Goal: Transaction & Acquisition: Purchase product/service

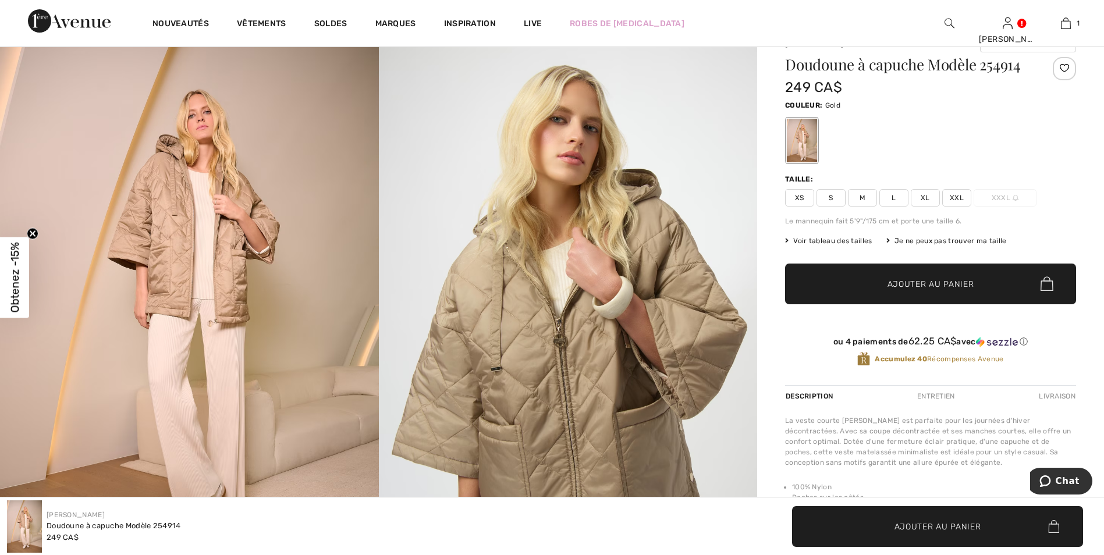
scroll to position [58, 0]
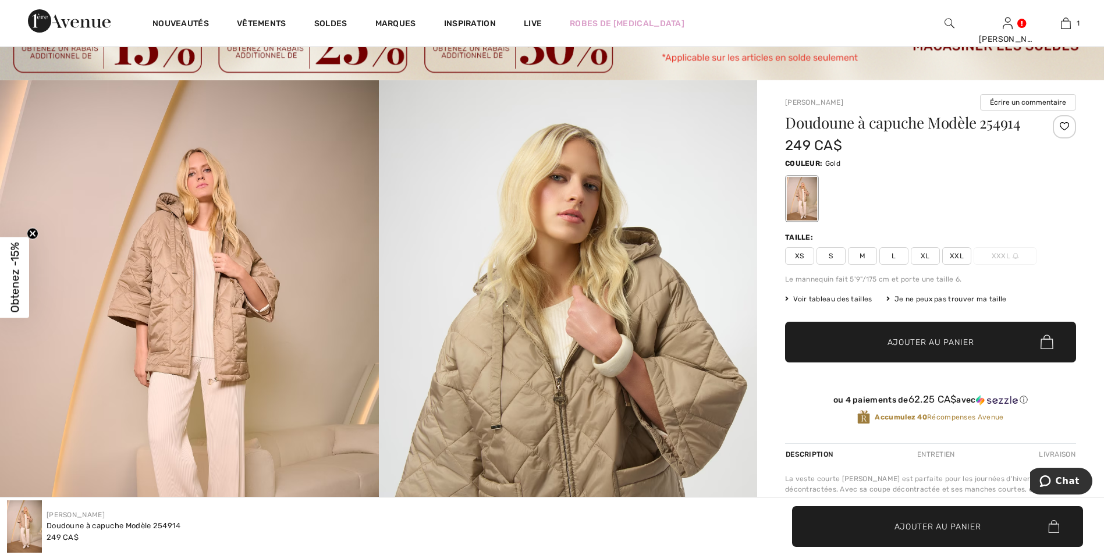
click at [821, 295] on span "Voir tableau des tailles" at bounding box center [828, 299] width 87 height 10
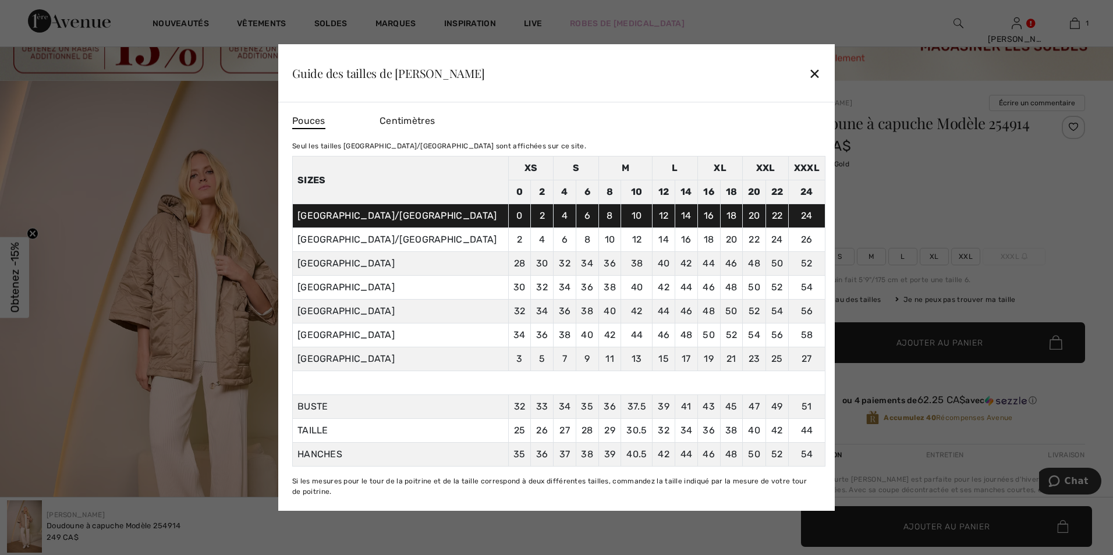
click at [814, 74] on div "✕" at bounding box center [815, 73] width 12 height 24
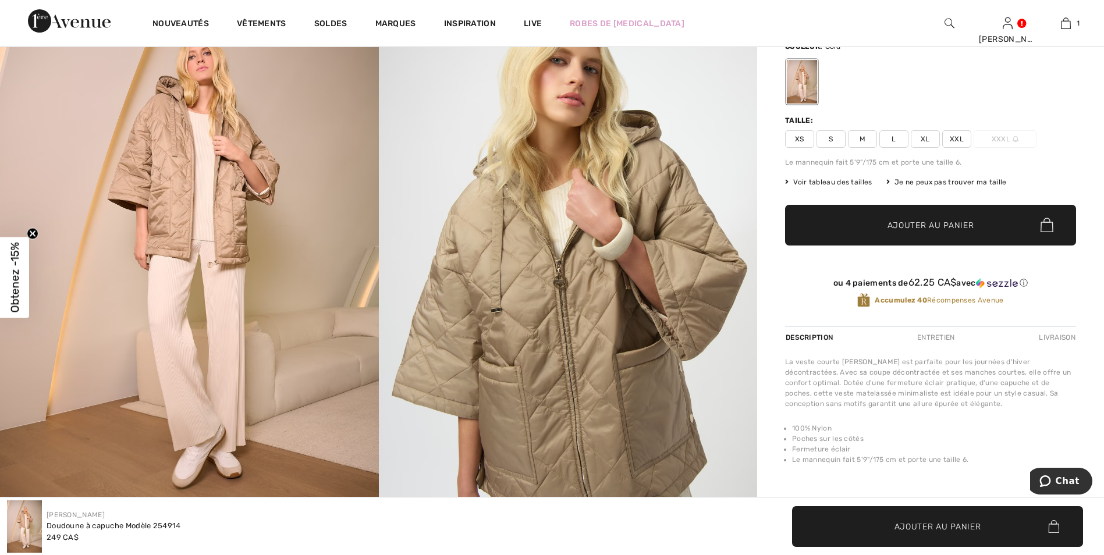
scroll to position [175, 0]
click at [894, 137] on span "L" at bounding box center [894, 139] width 29 height 17
click at [924, 223] on span "Ajouter au panier" at bounding box center [931, 225] width 87 height 12
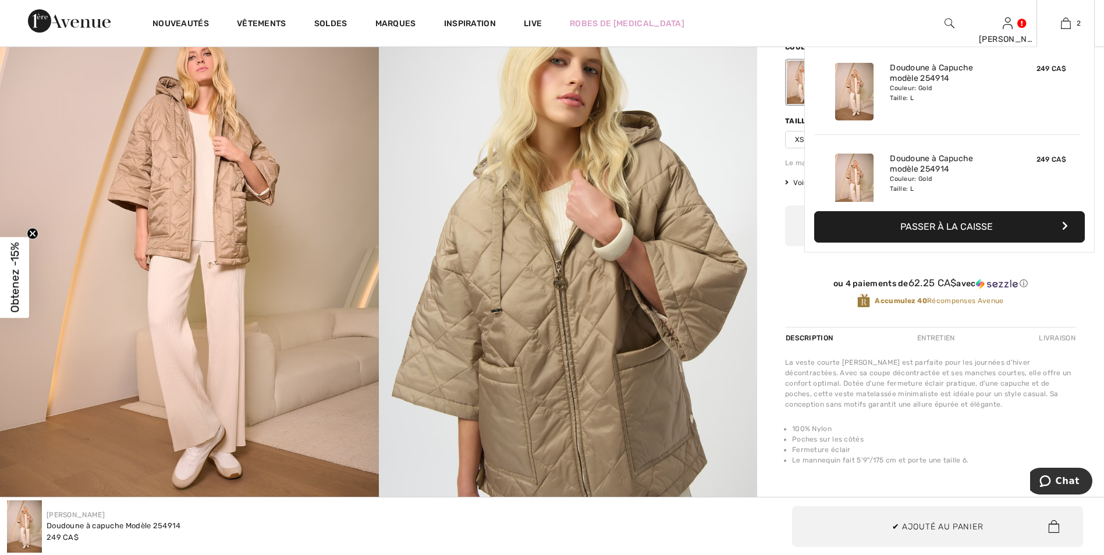
scroll to position [0, 0]
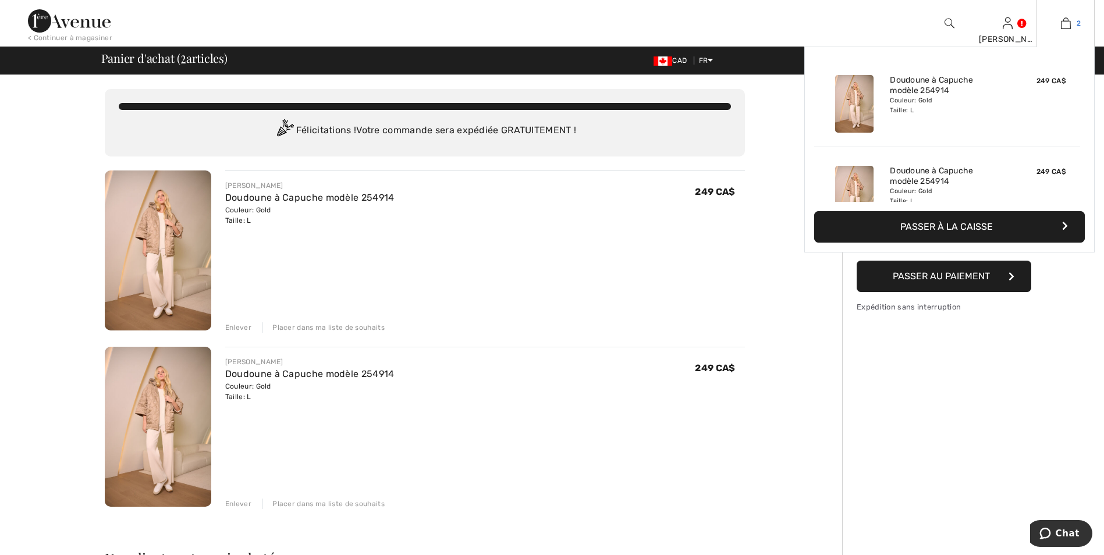
click at [1068, 18] on img at bounding box center [1066, 23] width 10 height 14
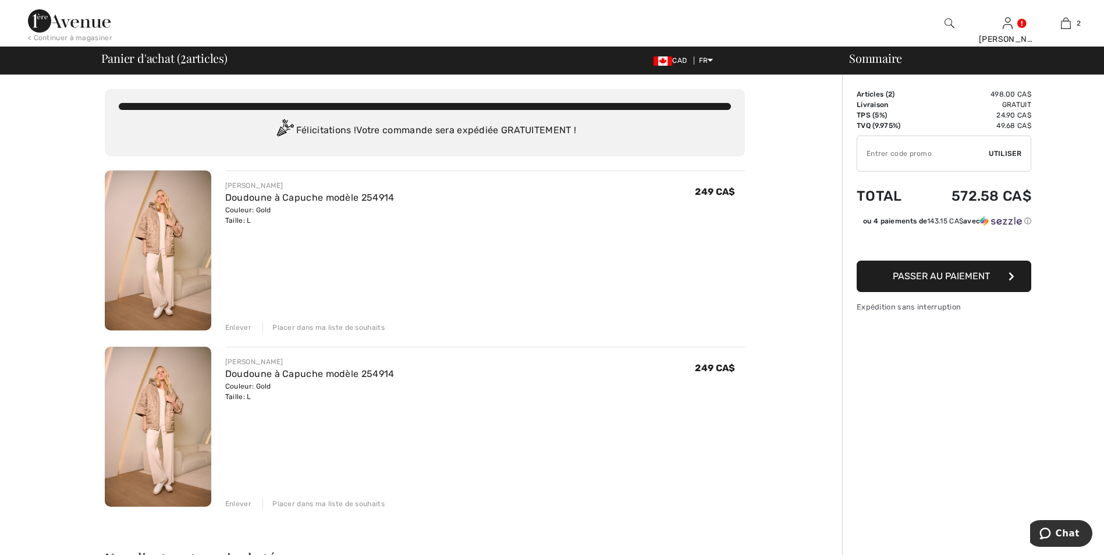
click at [236, 322] on div "Enlever" at bounding box center [238, 327] width 26 height 10
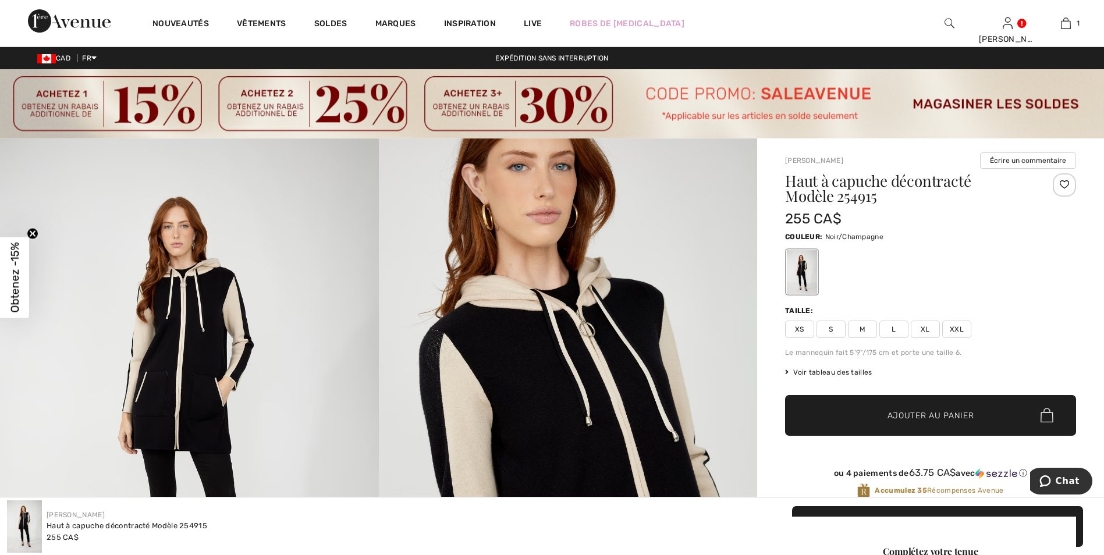
click at [828, 368] on span "Voir tableau des tailles" at bounding box center [828, 372] width 87 height 10
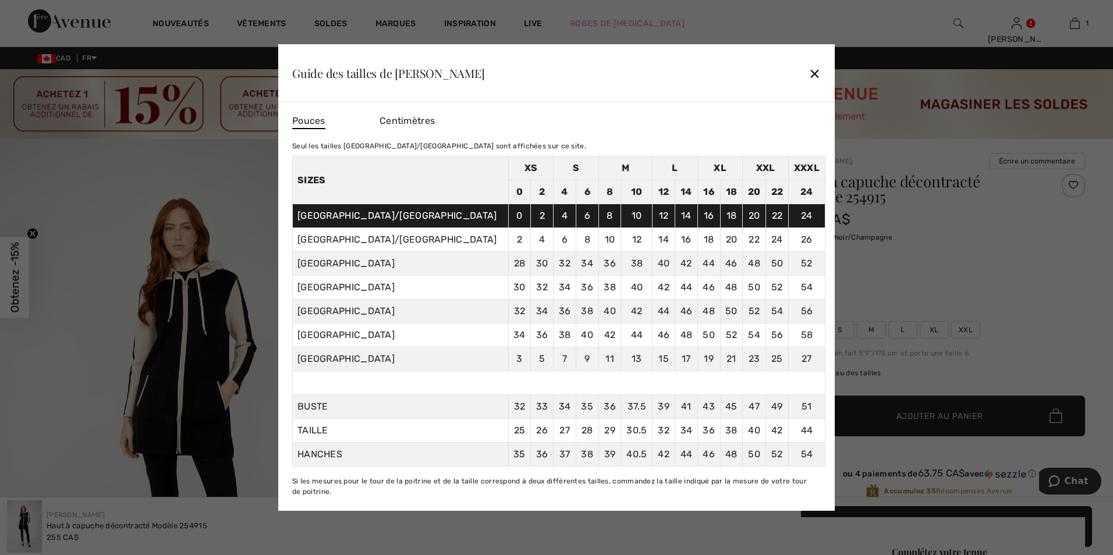
click at [814, 71] on div "✕" at bounding box center [815, 73] width 12 height 24
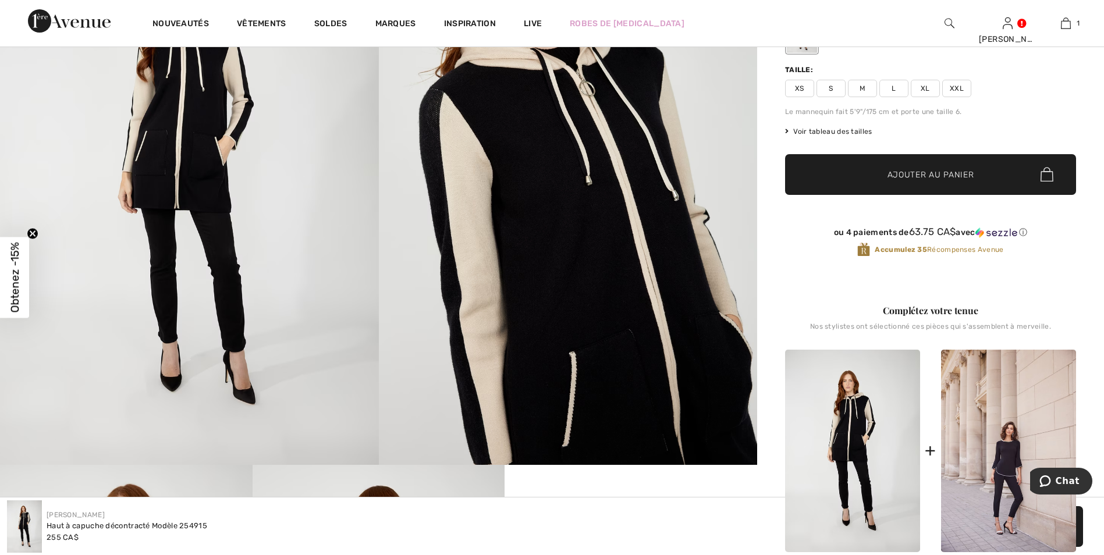
scroll to position [116, 0]
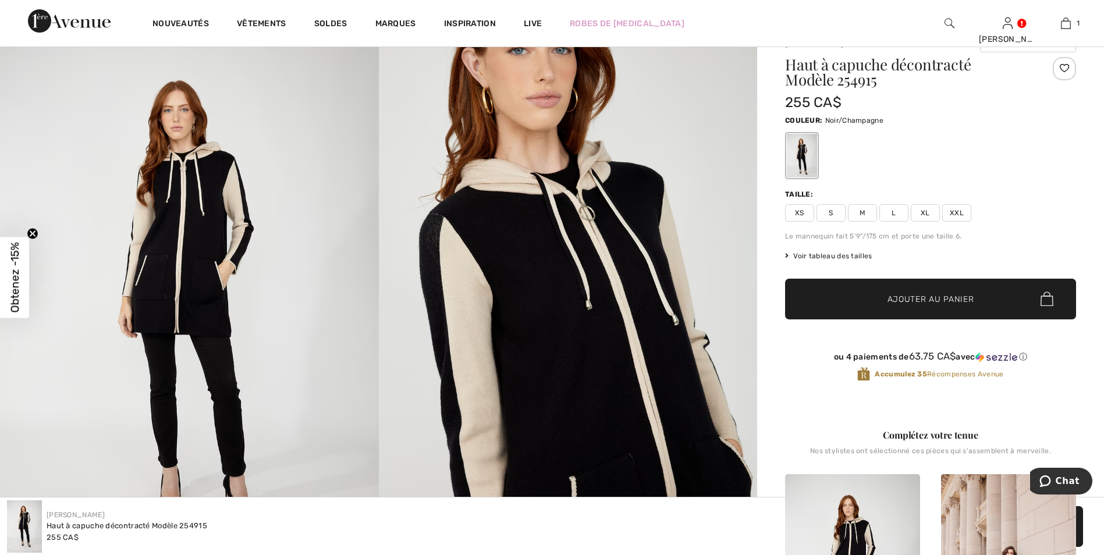
click at [893, 212] on span "L" at bounding box center [894, 212] width 29 height 17
click at [924, 210] on span "XL" at bounding box center [925, 212] width 29 height 17
click at [840, 251] on span "Voir tableau des tailles" at bounding box center [828, 256] width 87 height 10
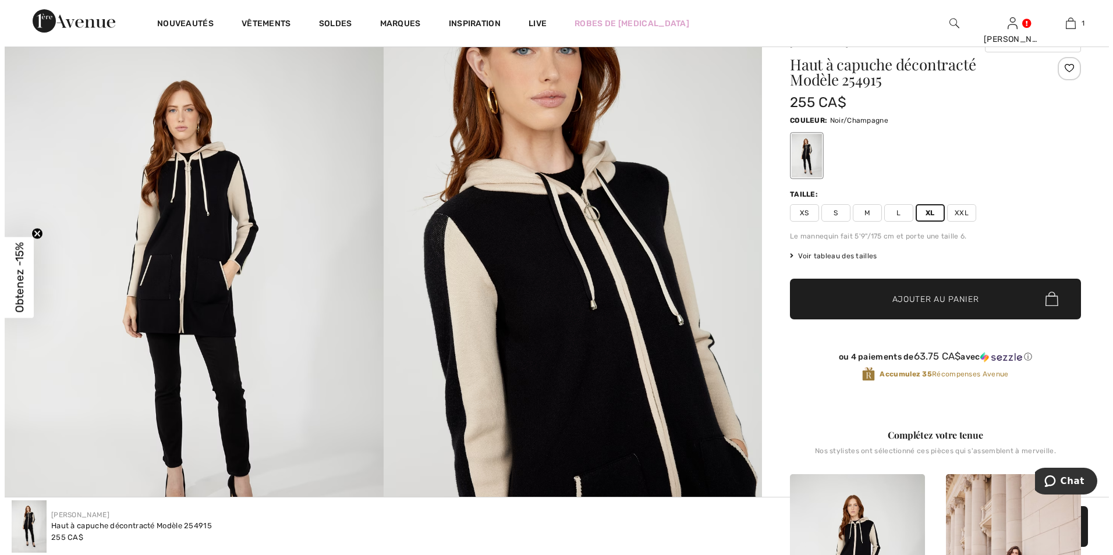
scroll to position [117, 0]
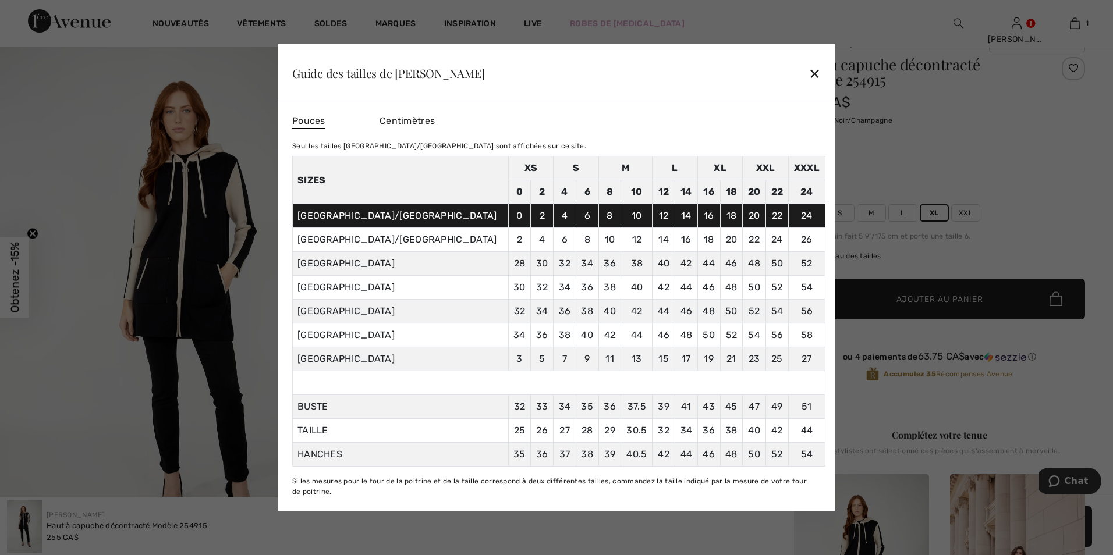
click at [813, 73] on div "✕" at bounding box center [815, 73] width 12 height 24
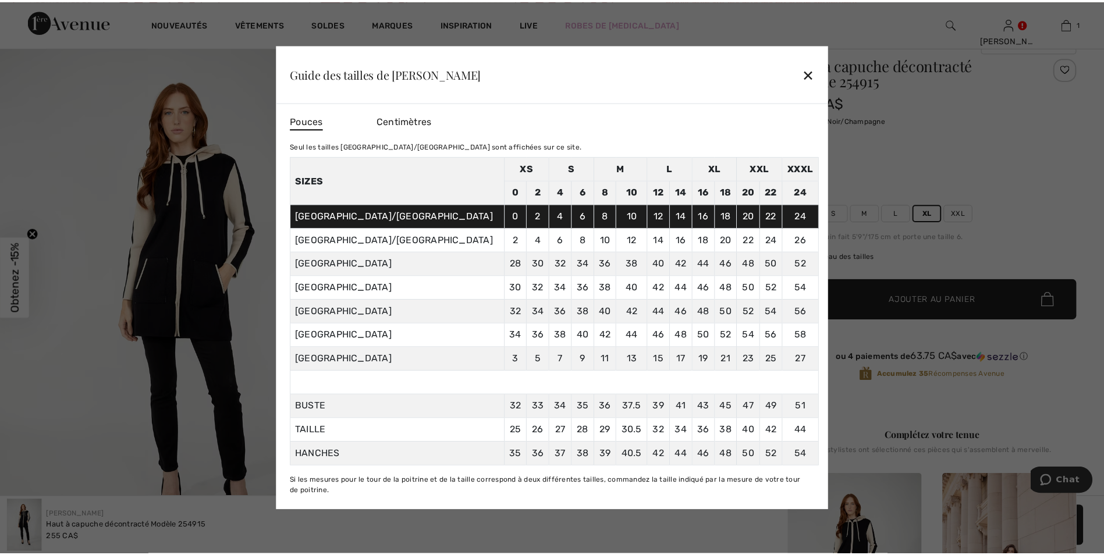
scroll to position [116, 0]
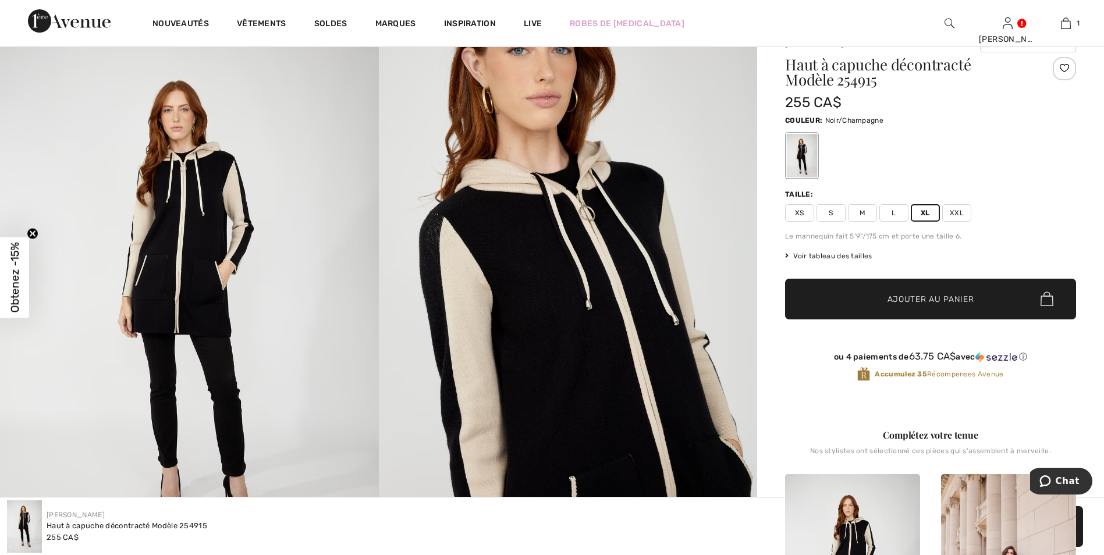
click at [915, 298] on span "Ajouter au panier" at bounding box center [931, 299] width 87 height 12
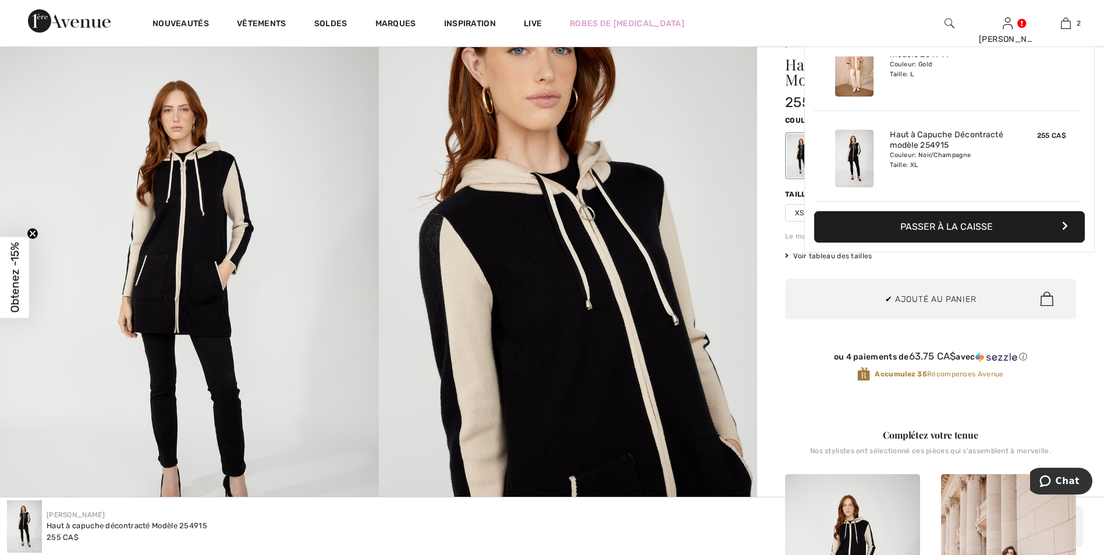
scroll to position [0, 0]
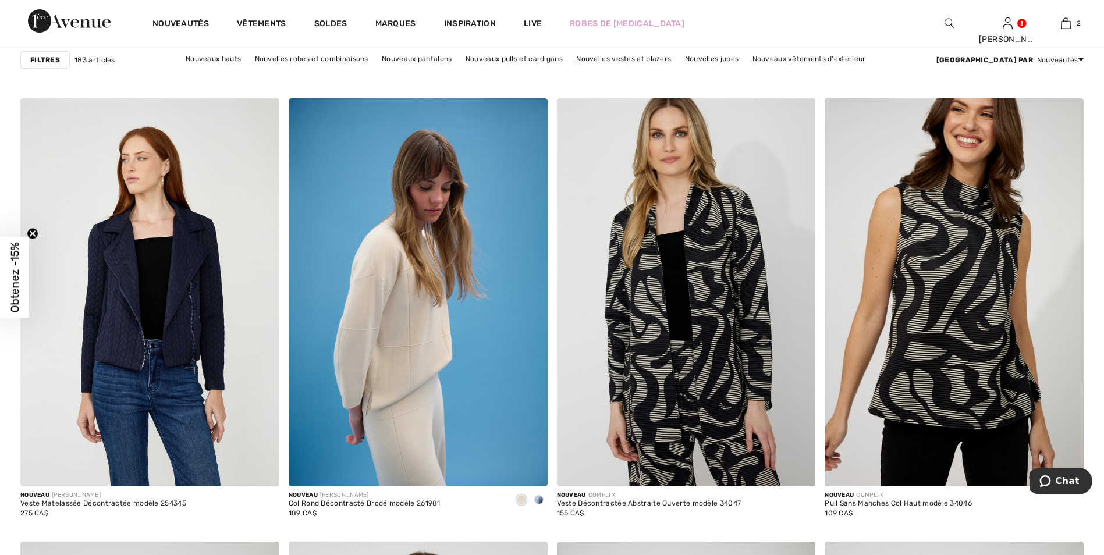
scroll to position [2561, 0]
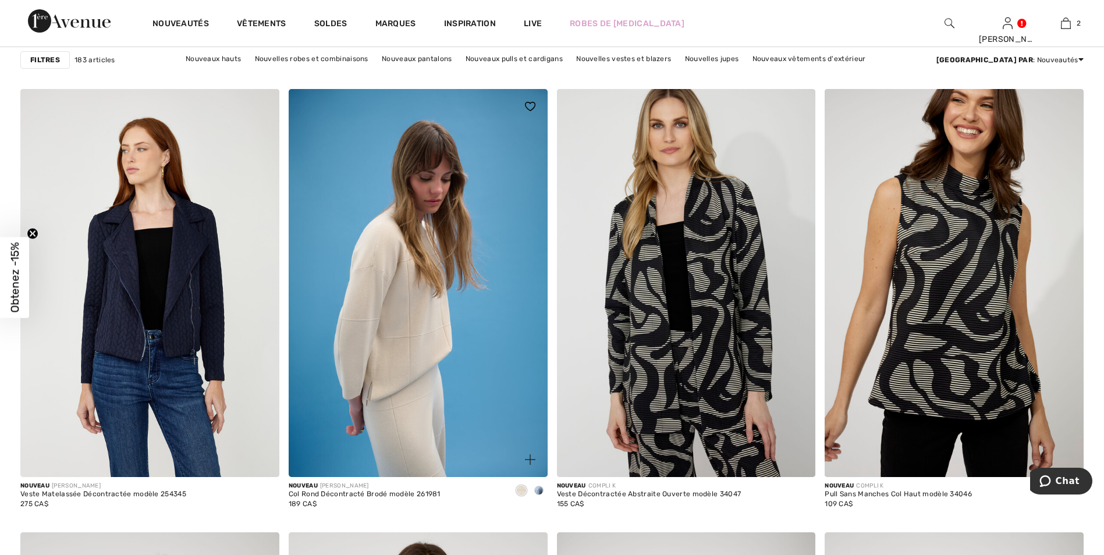
click at [538, 491] on span at bounding box center [538, 490] width 9 height 9
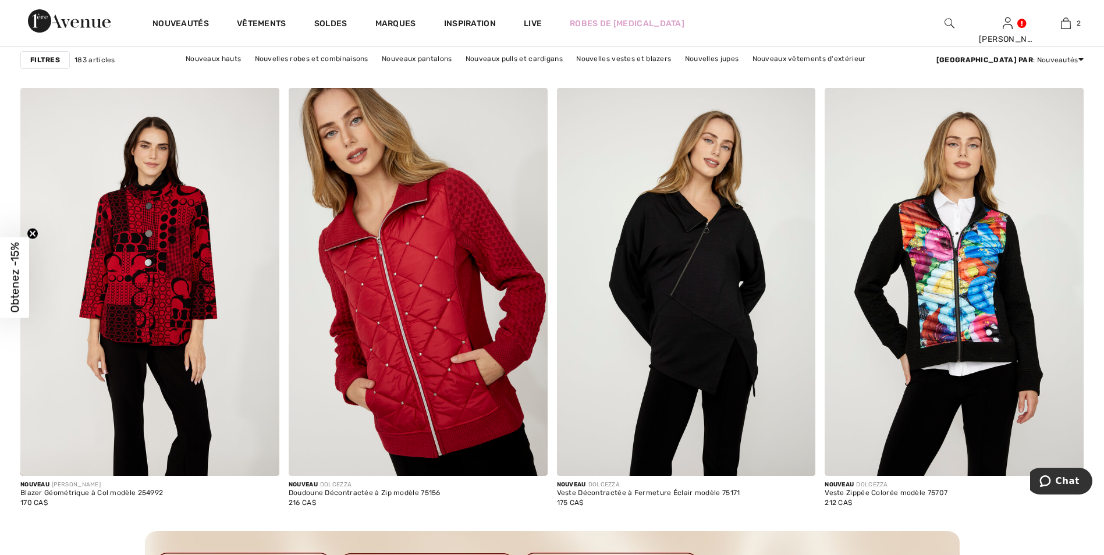
scroll to position [5006, 0]
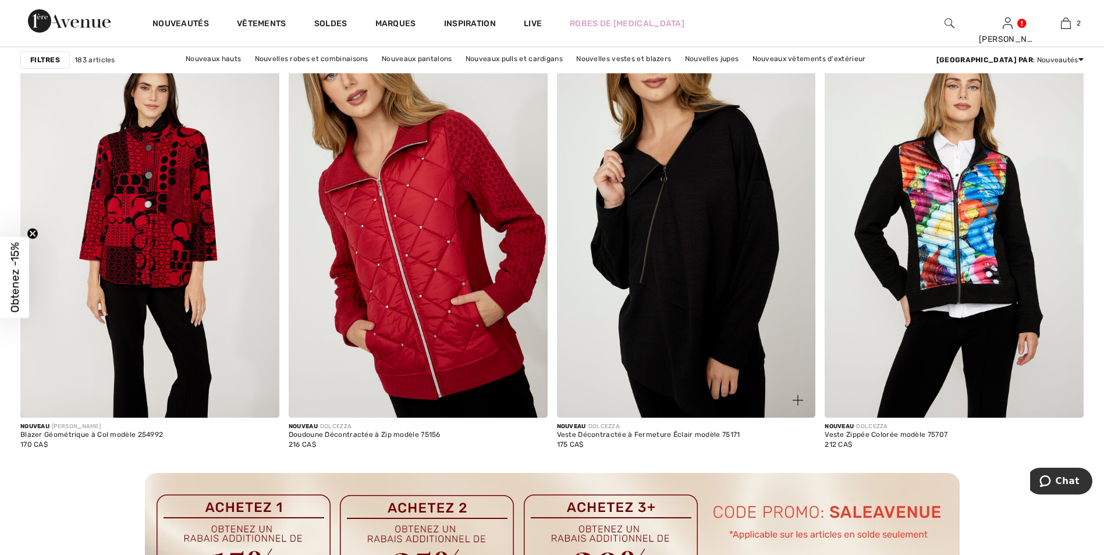
click at [694, 201] on img at bounding box center [686, 224] width 259 height 388
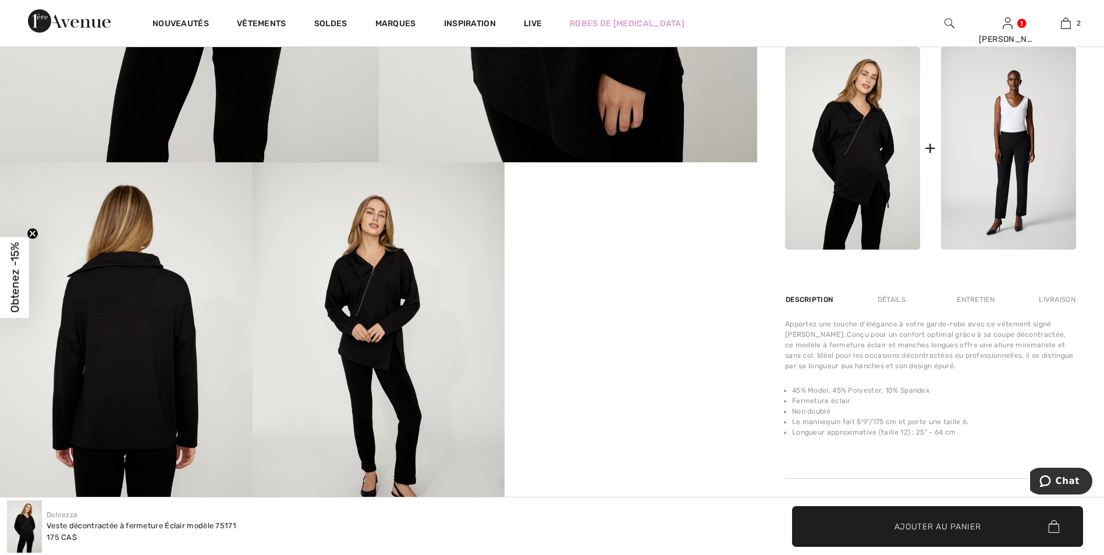
scroll to position [640, 0]
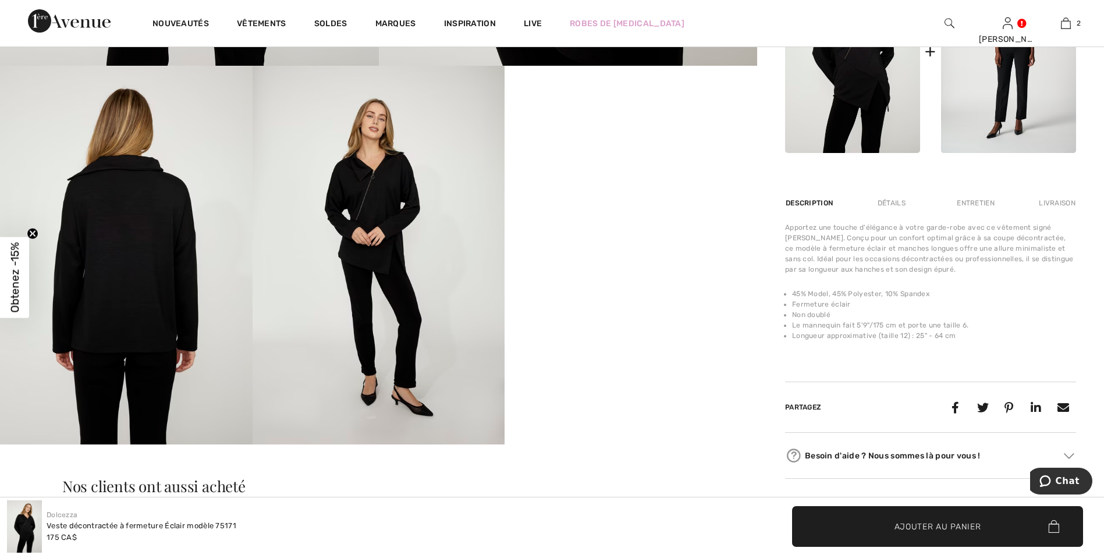
click at [375, 204] on img at bounding box center [379, 255] width 253 height 378
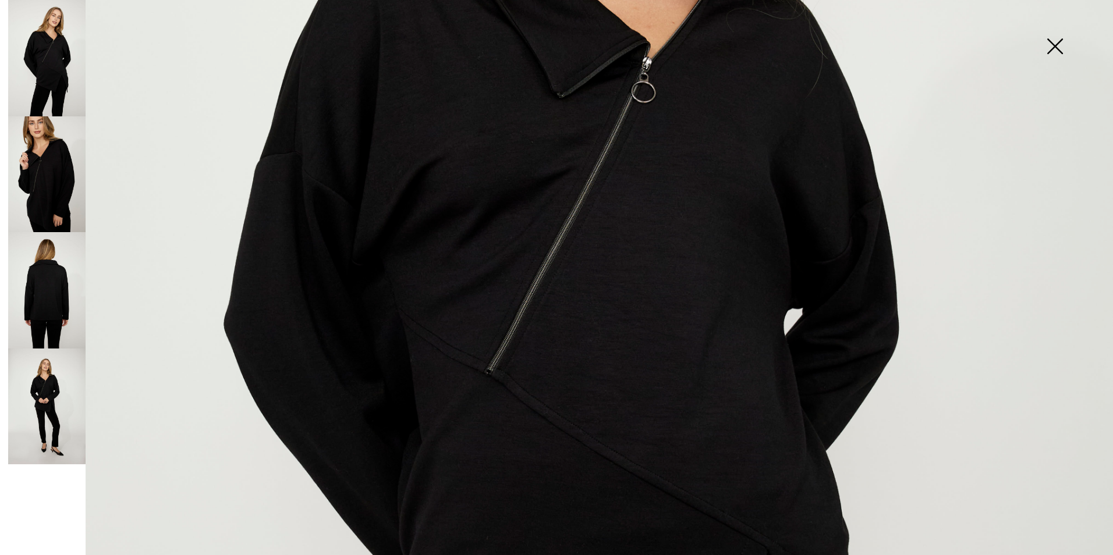
scroll to position [524, 0]
click at [1064, 45] on img at bounding box center [1055, 47] width 58 height 60
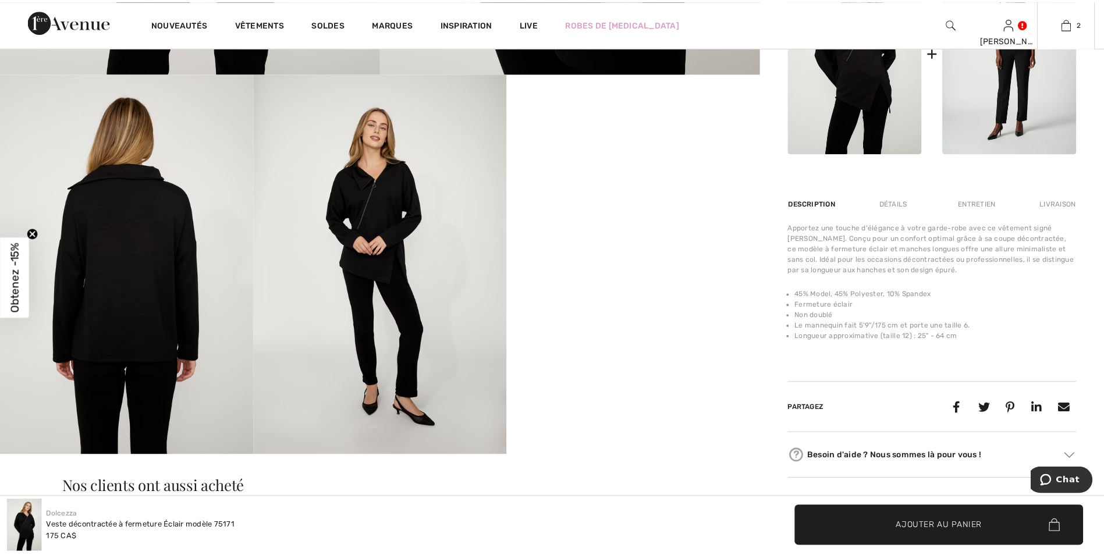
scroll to position [640, 0]
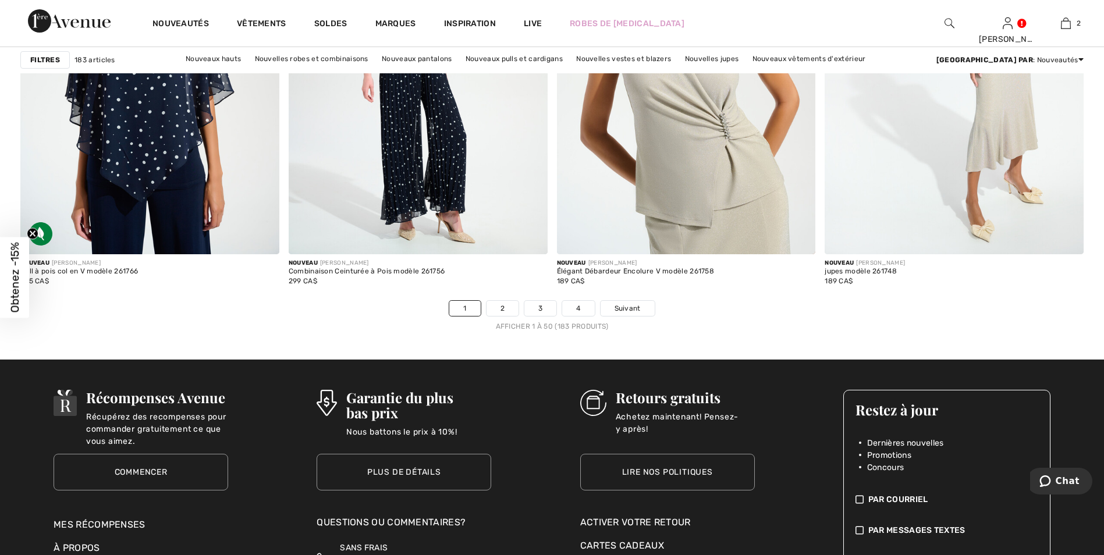
scroll to position [6753, 0]
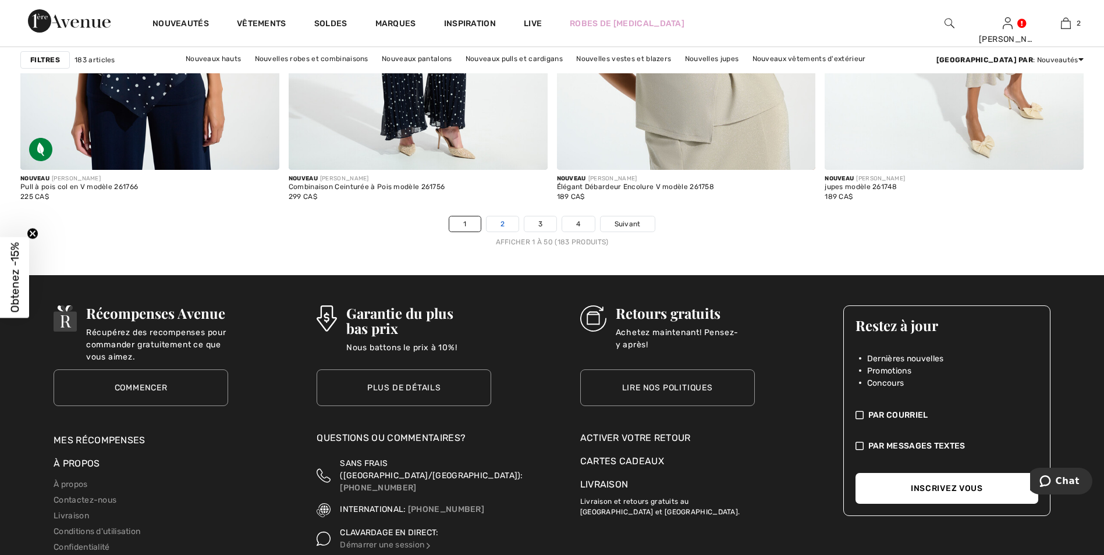
click at [504, 219] on link "2" at bounding box center [503, 224] width 32 height 15
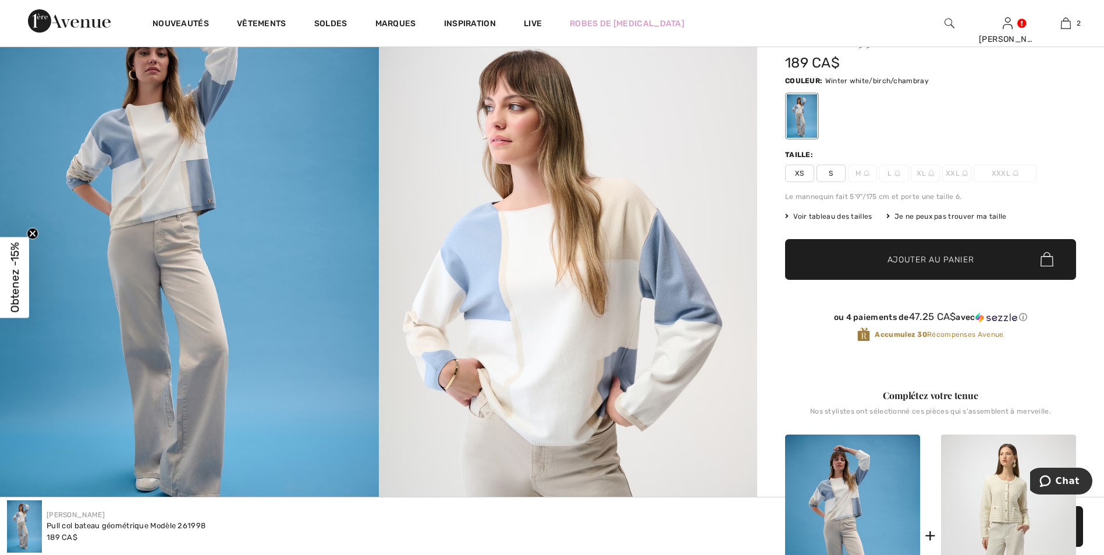
scroll to position [58, 0]
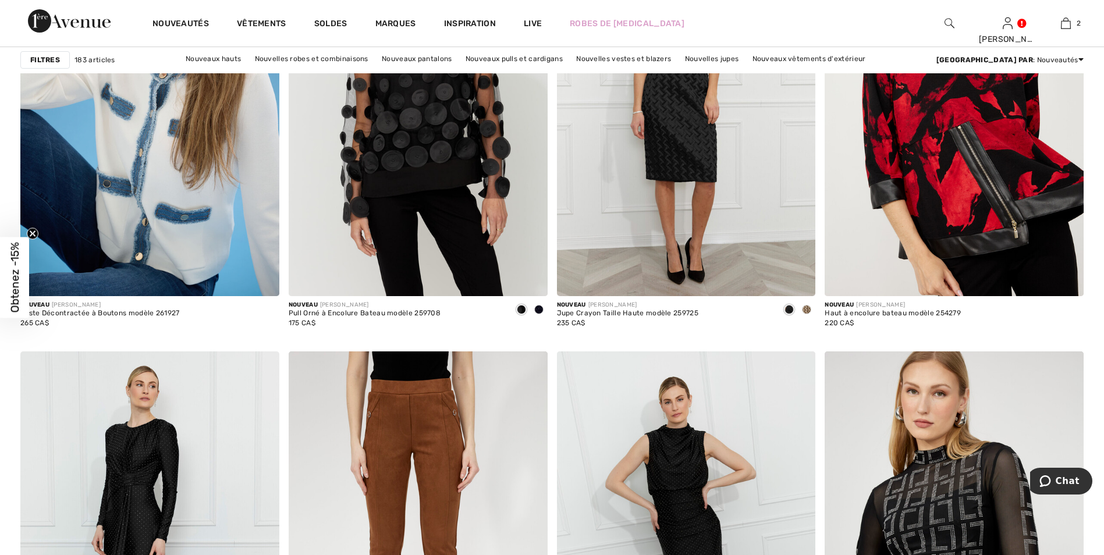
scroll to position [1455, 0]
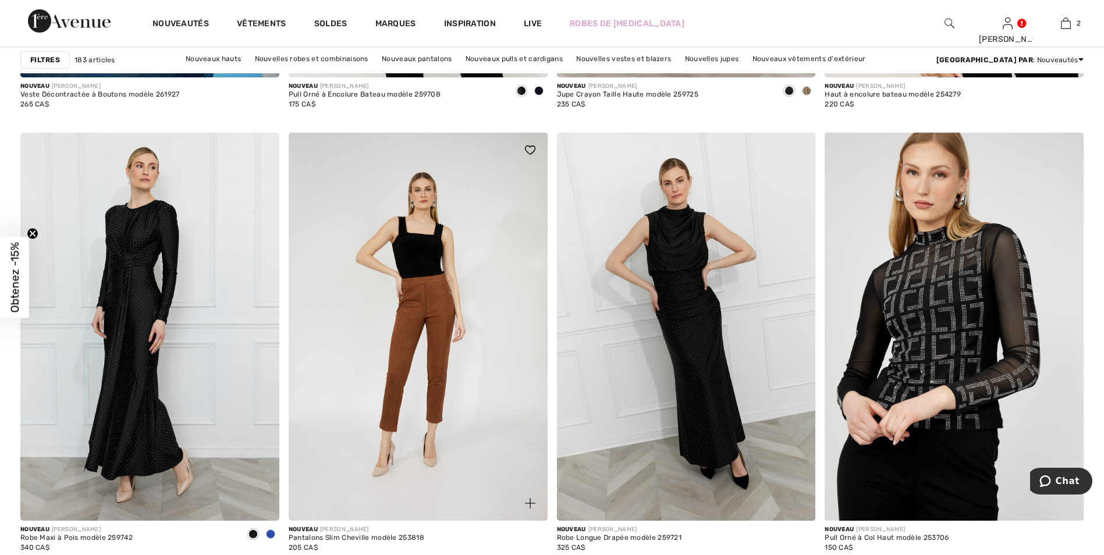
click at [429, 298] on img at bounding box center [418, 327] width 259 height 388
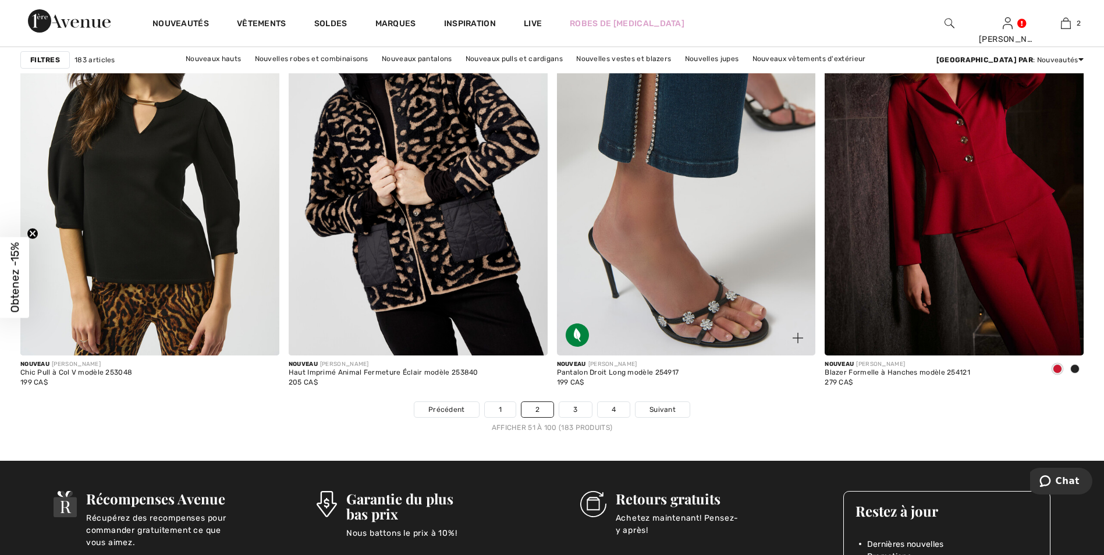
scroll to position [6578, 0]
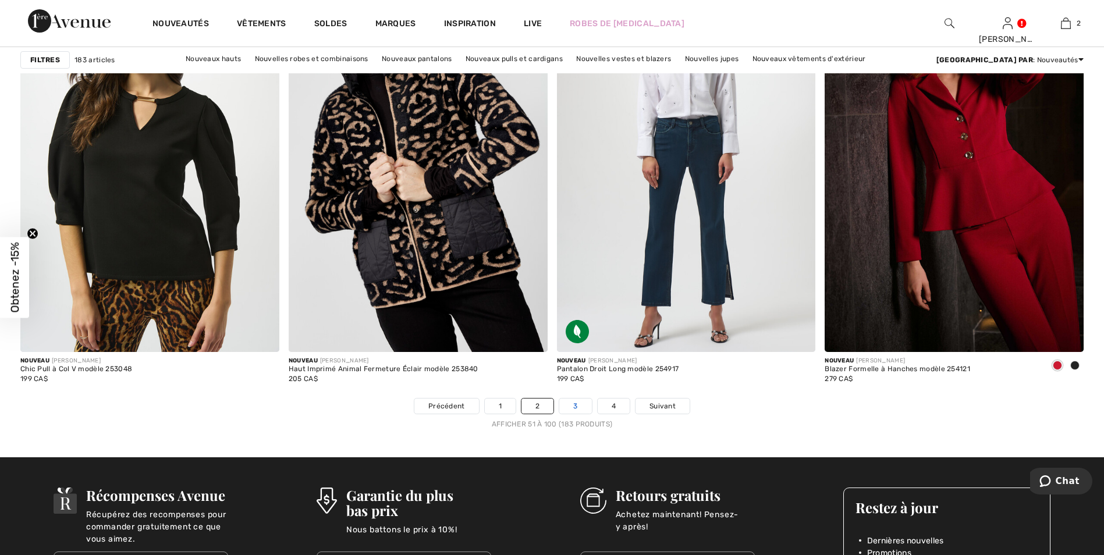
click at [577, 404] on link "3" at bounding box center [575, 406] width 32 height 15
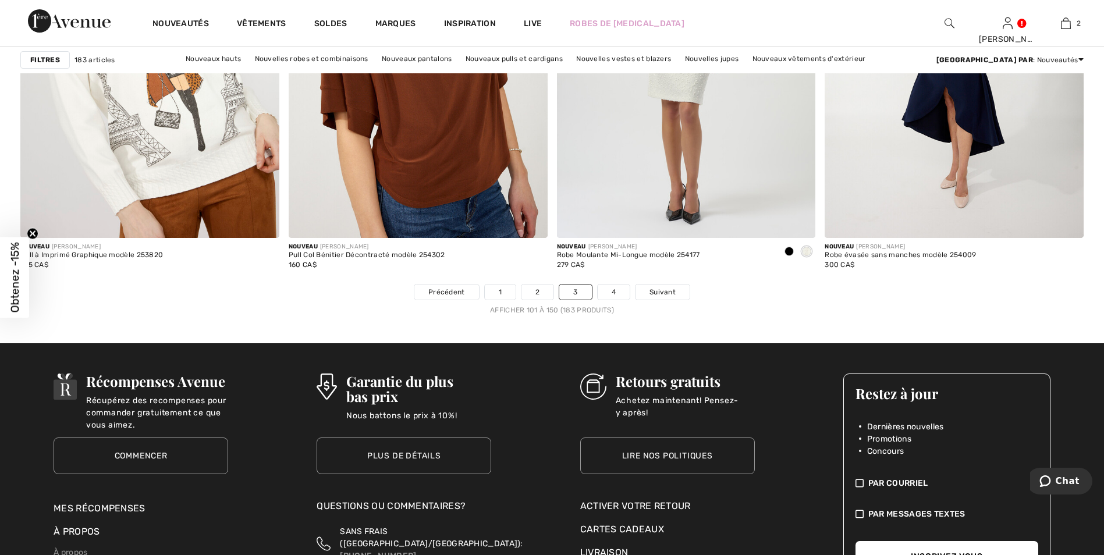
scroll to position [6811, 0]
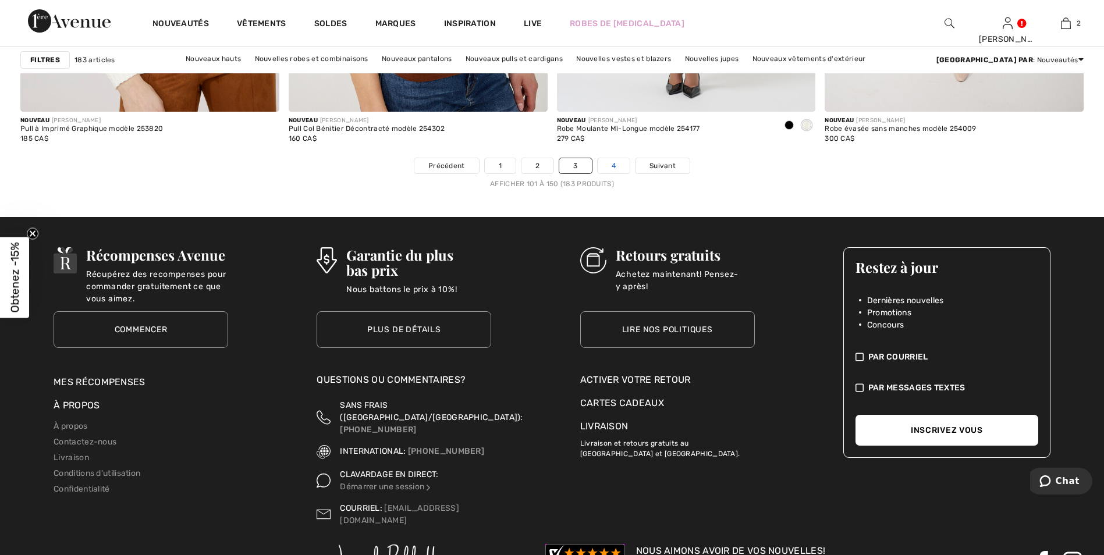
click at [614, 164] on link "4" at bounding box center [614, 165] width 32 height 15
